Goal: Information Seeking & Learning: Check status

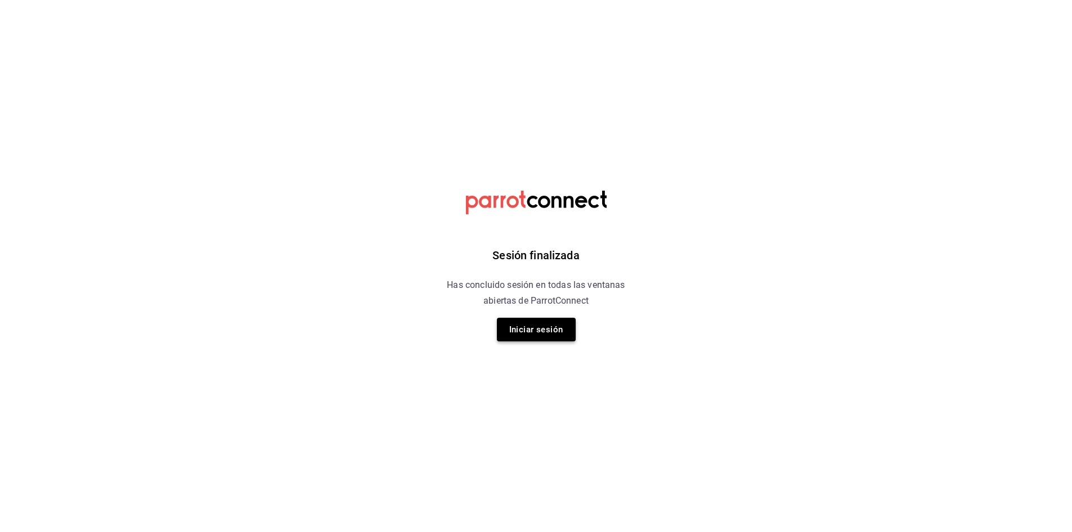
click at [533, 330] on button "Iniciar sesión" at bounding box center [536, 330] width 79 height 24
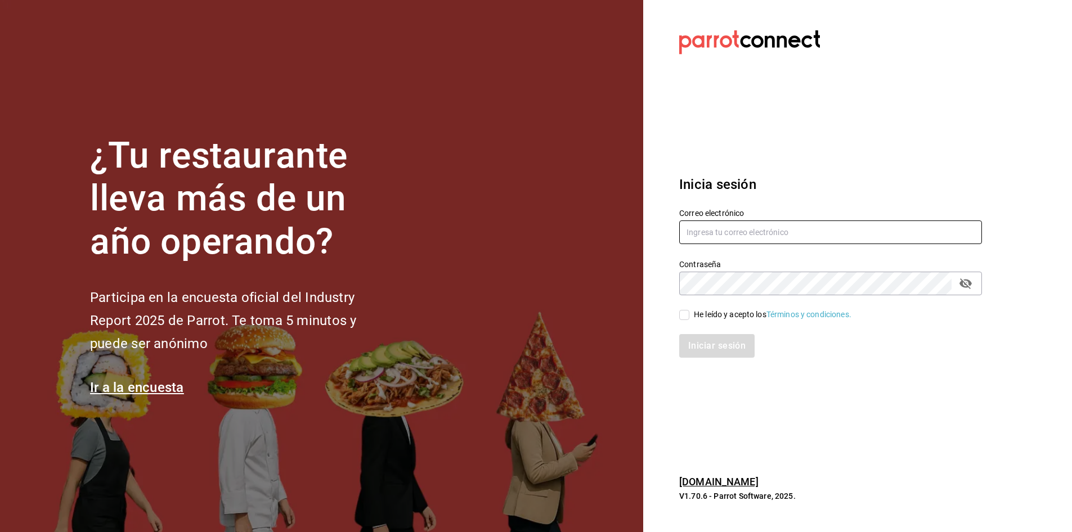
type input "[PERSON_NAME][EMAIL_ADDRESS][PERSON_NAME][DOMAIN_NAME]"
click at [684, 312] on input "He leído y acepto los Términos y condiciones." at bounding box center [684, 315] width 10 height 10
checkbox input "true"
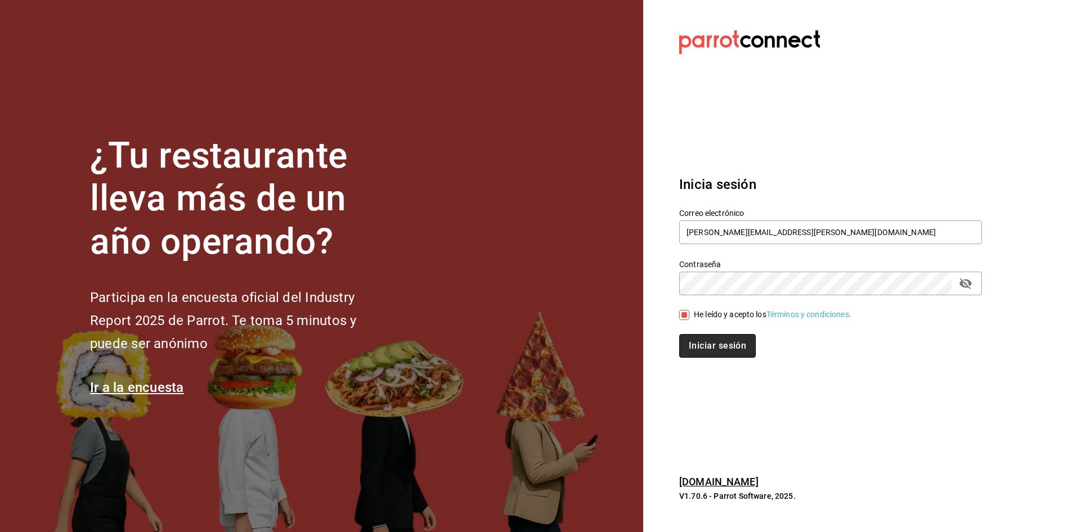
click at [699, 341] on button "Iniciar sesión" at bounding box center [717, 346] width 77 height 24
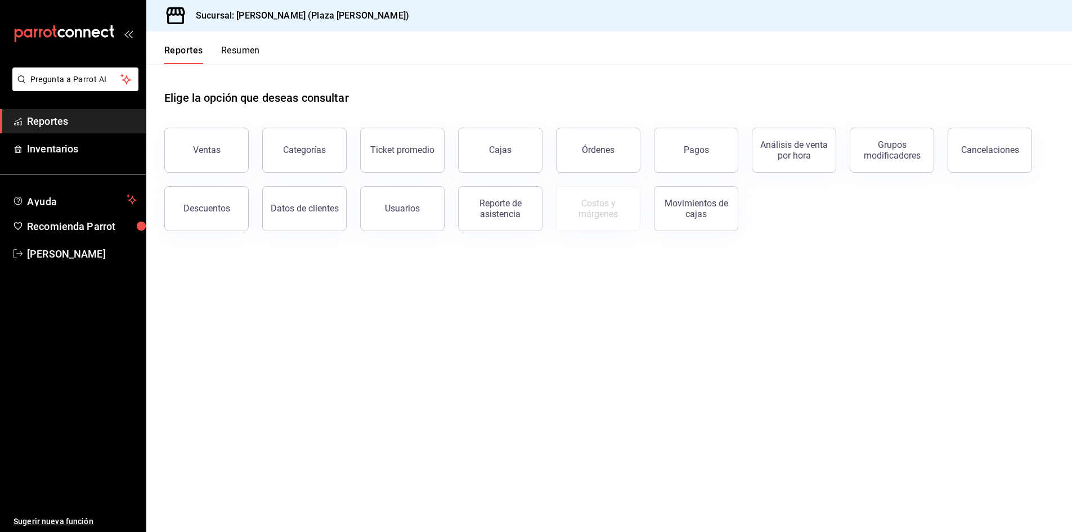
click at [99, 124] on span "Reportes" at bounding box center [82, 121] width 110 height 15
click at [379, 208] on button "Usuarios" at bounding box center [402, 208] width 84 height 45
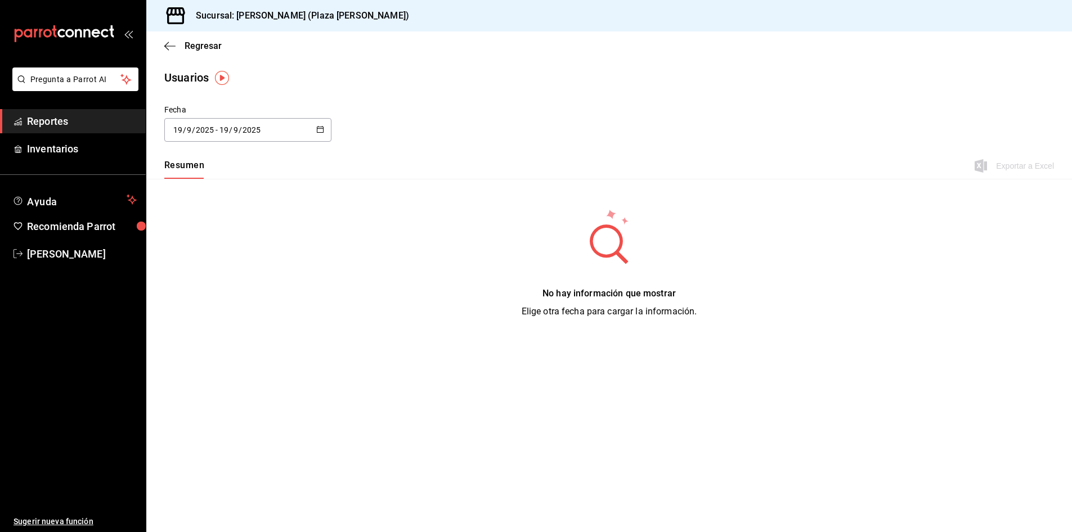
click at [316, 129] on icon "button" at bounding box center [320, 129] width 8 height 8
click at [197, 240] on li "Mes actual" at bounding box center [217, 241] width 106 height 25
type input "2025-09-01"
type input "1"
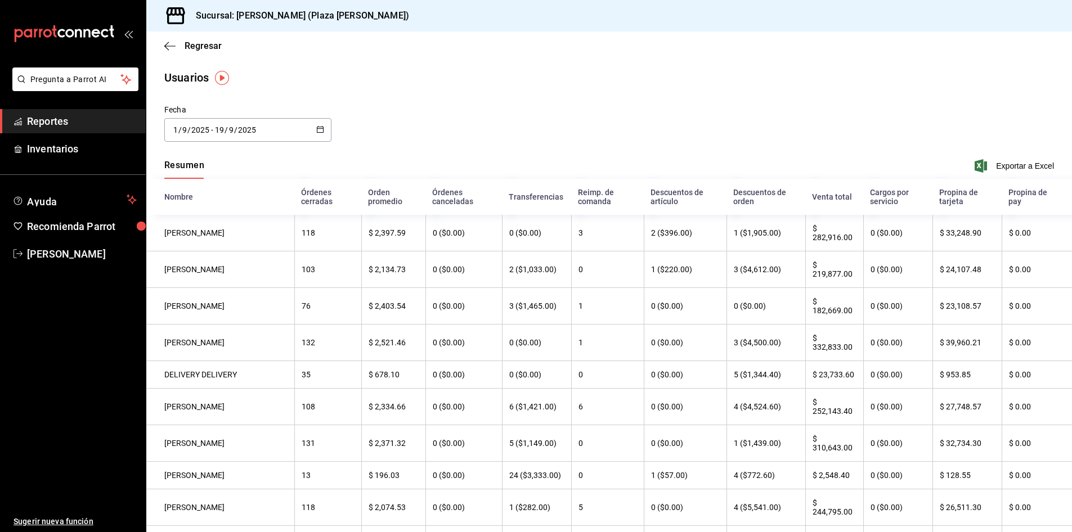
click at [316, 126] on icon "button" at bounding box center [320, 129] width 8 height 8
click at [175, 214] on li "Semana actual" at bounding box center [217, 216] width 106 height 25
type input "2025-09-14"
type input "14"
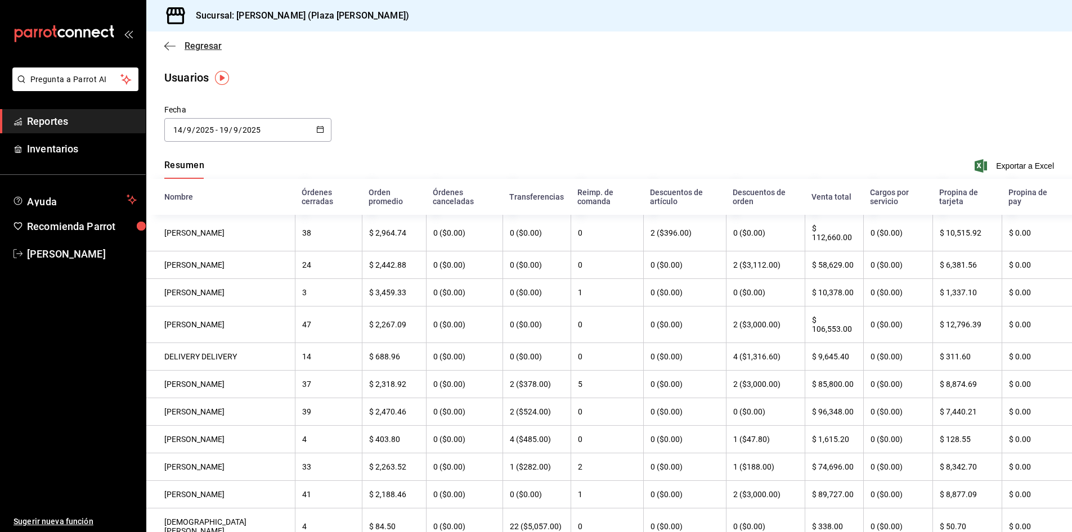
click at [165, 45] on icon "button" at bounding box center [169, 46] width 11 height 10
